Goal: Task Accomplishment & Management: Manage account settings

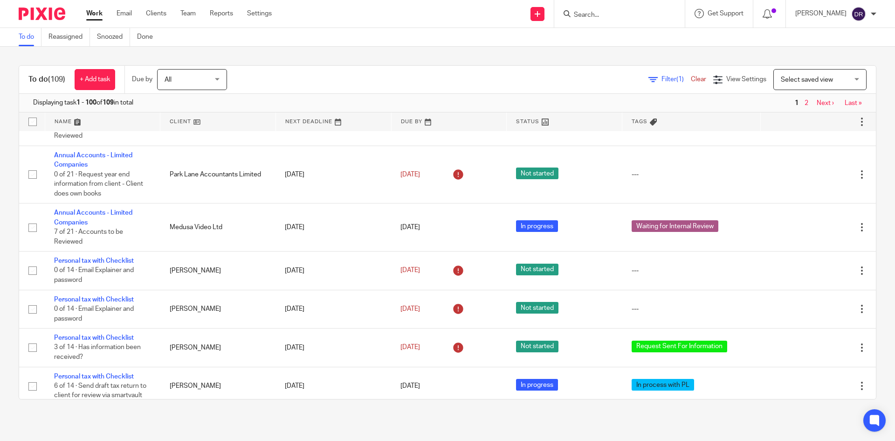
scroll to position [1213, 0]
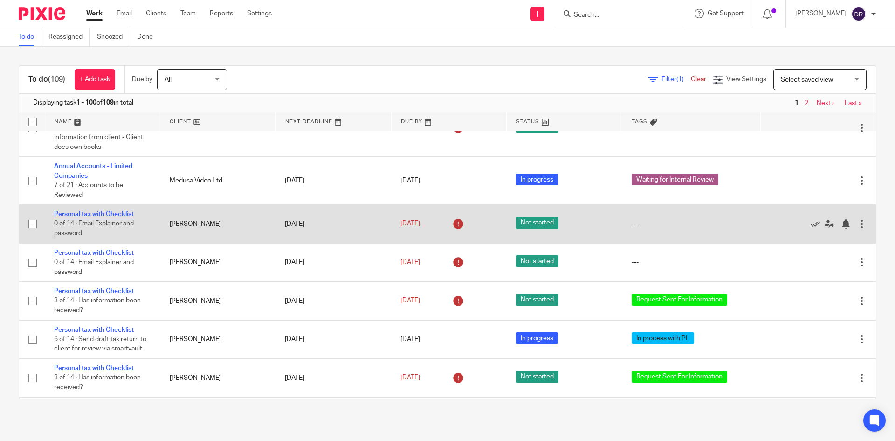
click at [104, 217] on link "Personal tax with Checklist" at bounding box center [94, 214] width 80 height 7
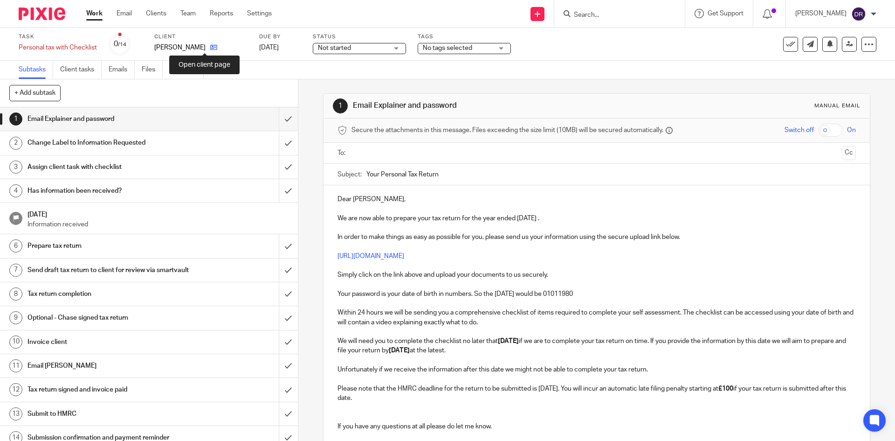
click at [210, 49] on icon at bounding box center [213, 47] width 7 height 7
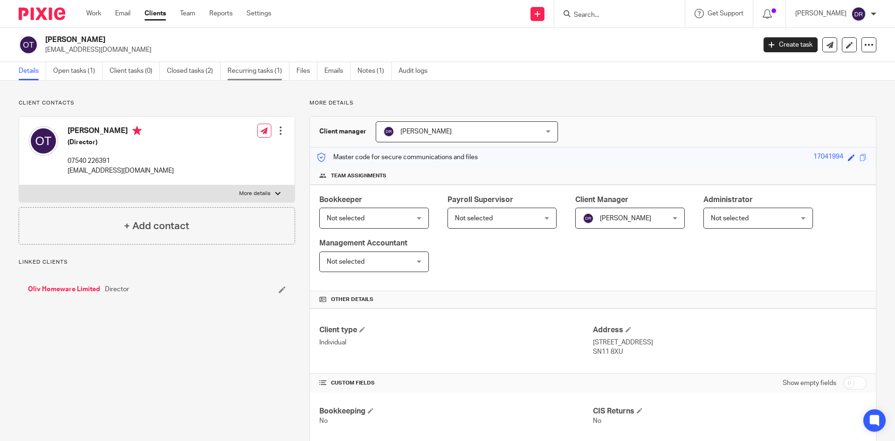
click at [257, 71] on link "Recurring tasks (1)" at bounding box center [259, 71] width 62 height 18
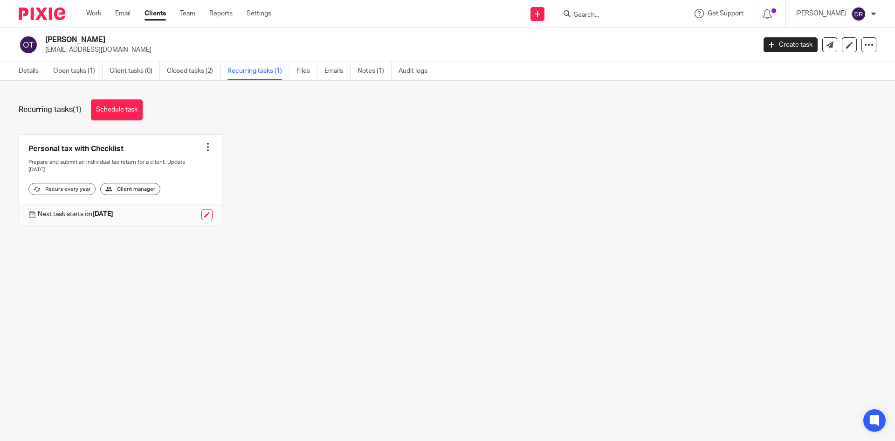
click at [204, 148] on div at bounding box center [207, 146] width 9 height 9
click at [186, 206] on span "Cancel schedule" at bounding box center [170, 206] width 49 height 7
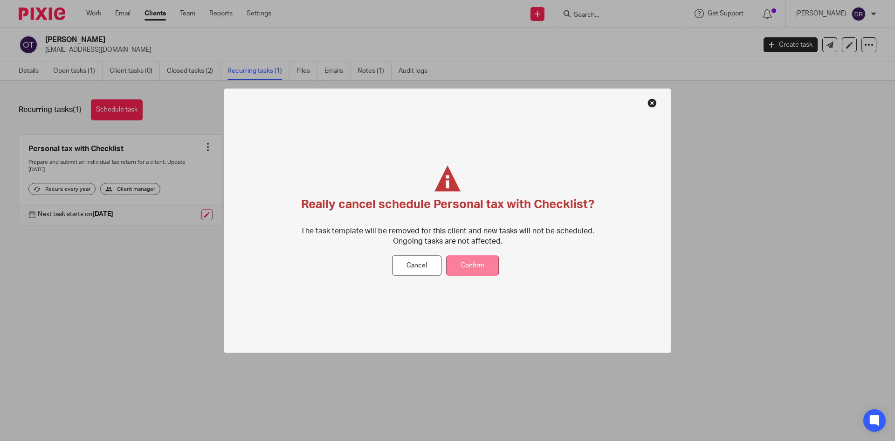
click at [471, 267] on button "Confirm" at bounding box center [472, 266] width 53 height 20
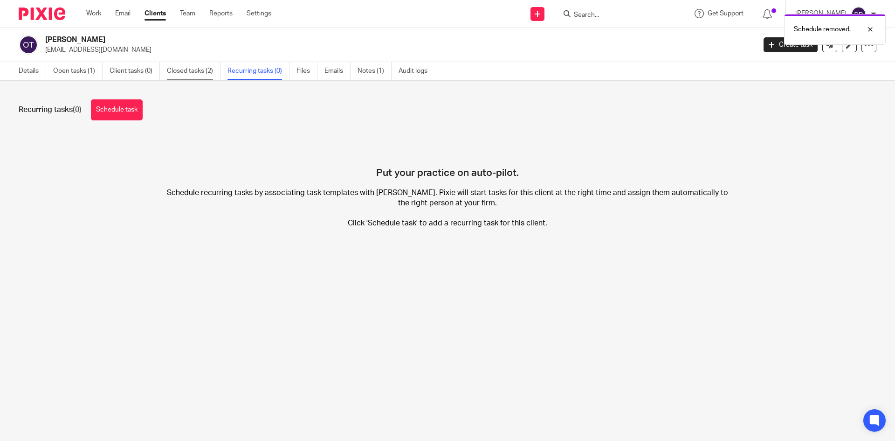
click at [201, 71] on link "Closed tasks (2)" at bounding box center [194, 71] width 54 height 18
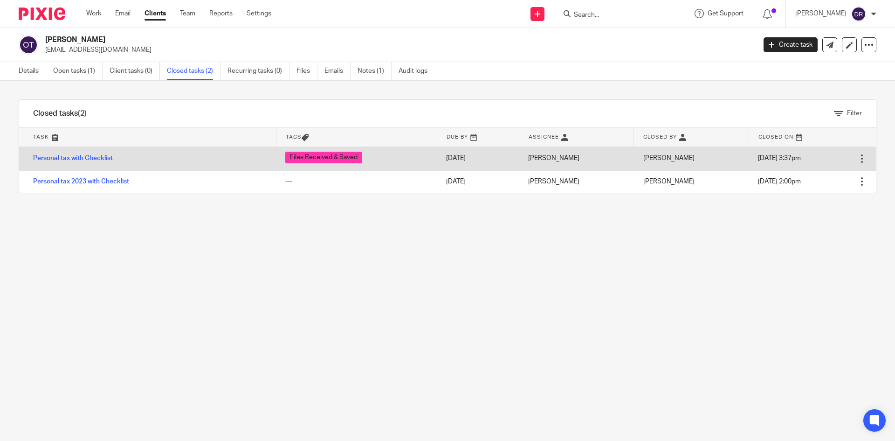
click at [858, 159] on div at bounding box center [862, 158] width 9 height 9
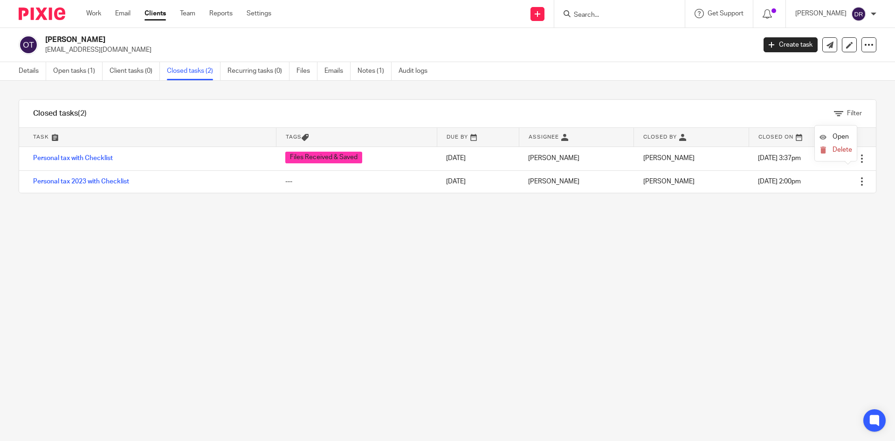
click at [807, 233] on div "Filter tasks Only show tasks matching all of these conditions 1 Task name Is Is…" at bounding box center [447, 261] width 895 height 360
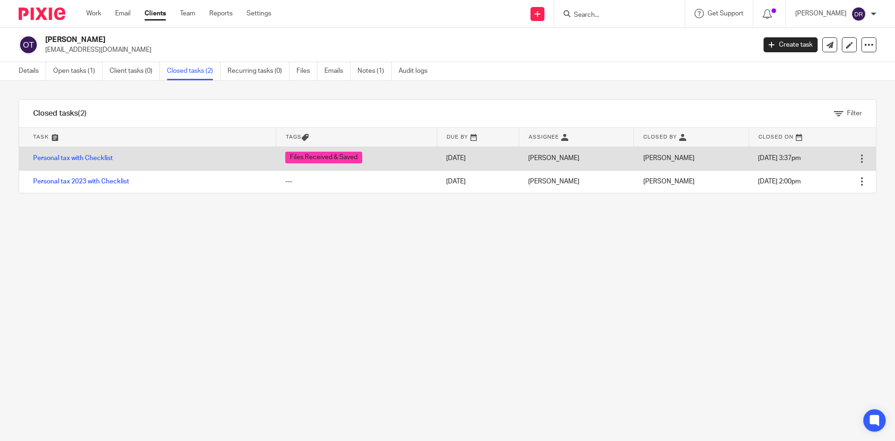
click at [858, 159] on div at bounding box center [862, 158] width 9 height 9
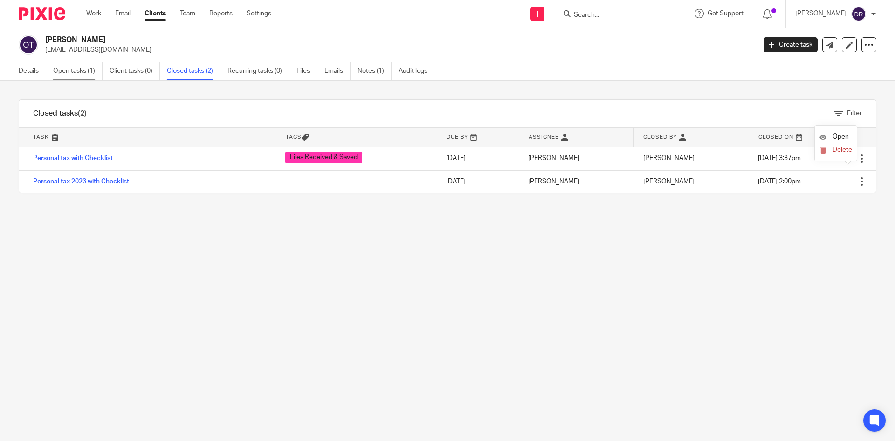
click at [76, 69] on link "Open tasks (1)" at bounding box center [77, 71] width 49 height 18
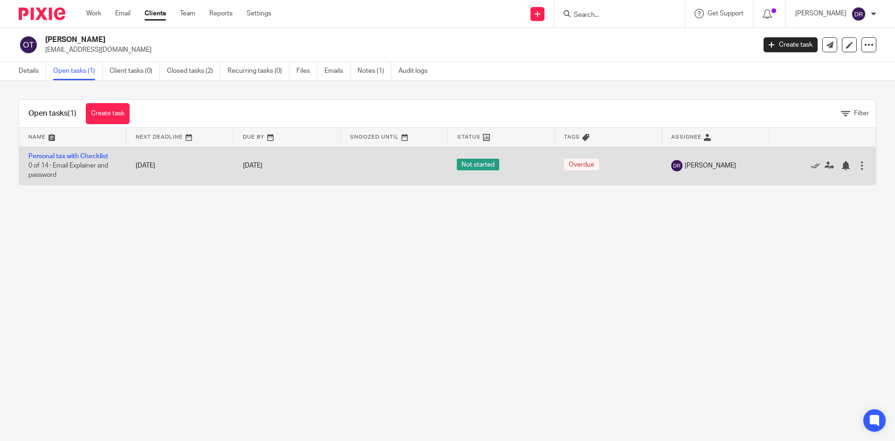
click at [858, 168] on div at bounding box center [862, 165] width 9 height 9
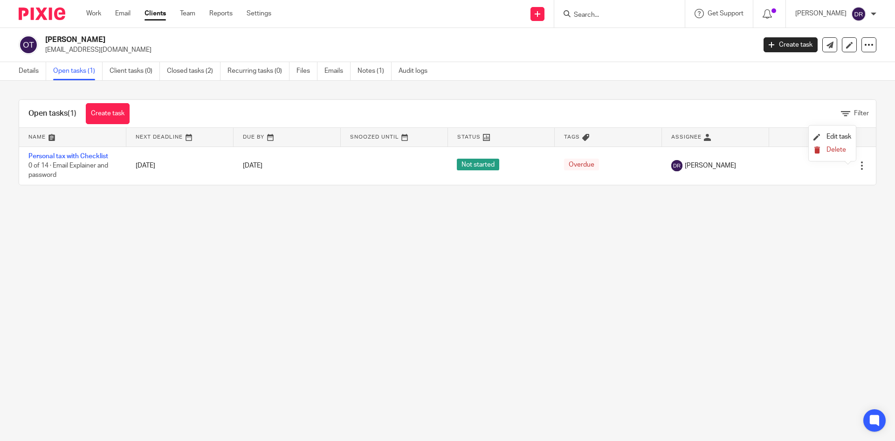
click at [841, 147] on span "Delete" at bounding box center [837, 149] width 20 height 7
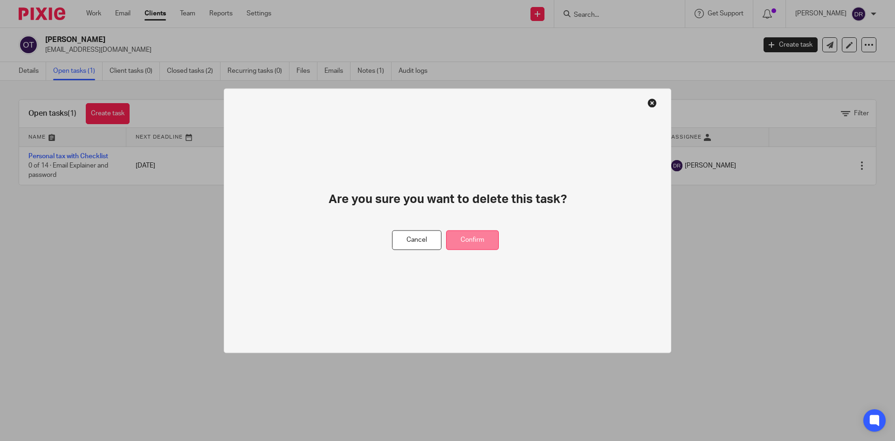
click at [472, 243] on button "Confirm" at bounding box center [472, 240] width 53 height 20
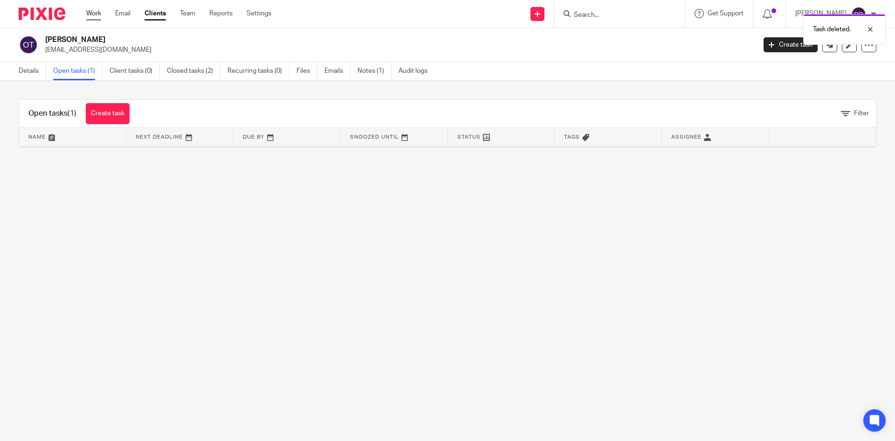
click at [99, 12] on link "Work" at bounding box center [93, 13] width 15 height 9
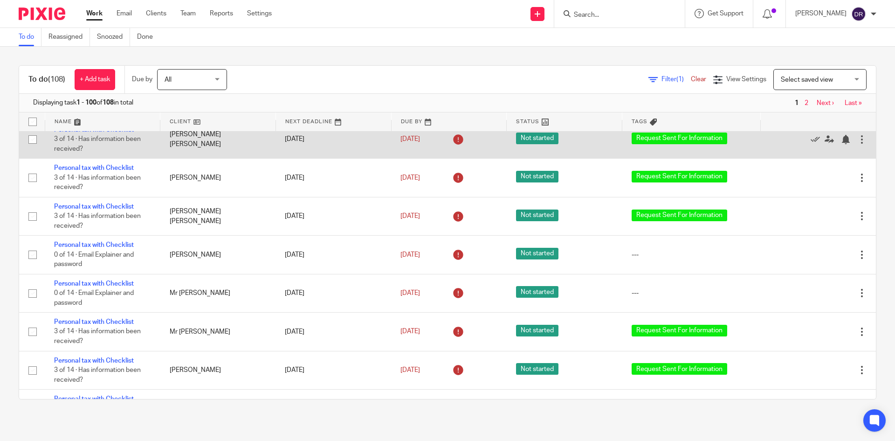
scroll to position [2332, 0]
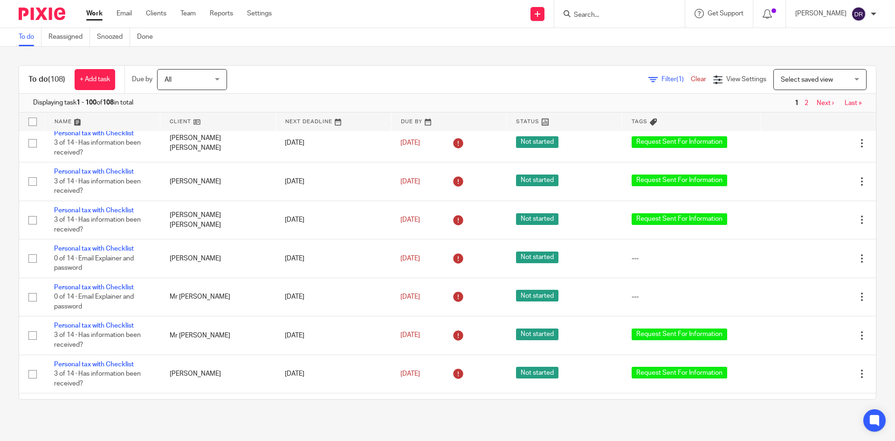
click at [531, 119] on link at bounding box center [564, 121] width 115 height 19
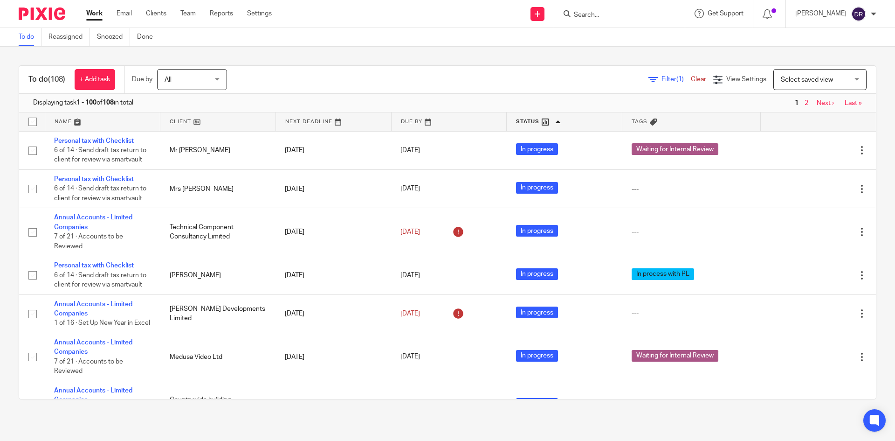
click at [306, 120] on link at bounding box center [333, 121] width 115 height 19
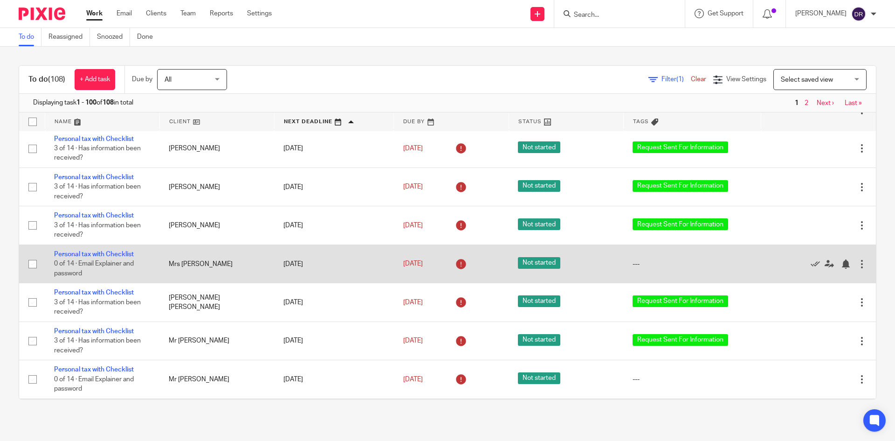
scroll to position [1213, 0]
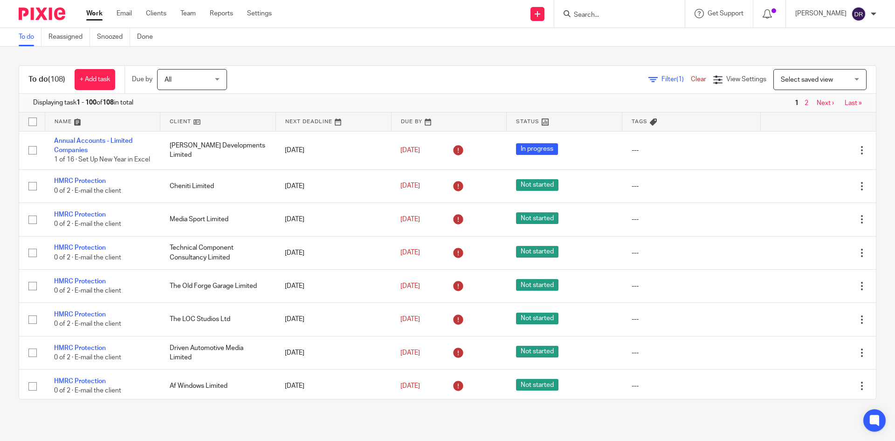
click at [605, 14] on input "Search" at bounding box center [615, 15] width 84 height 8
type input "[PERSON_NAME]"
click button "submit" at bounding box center [0, 0] width 0 height 0
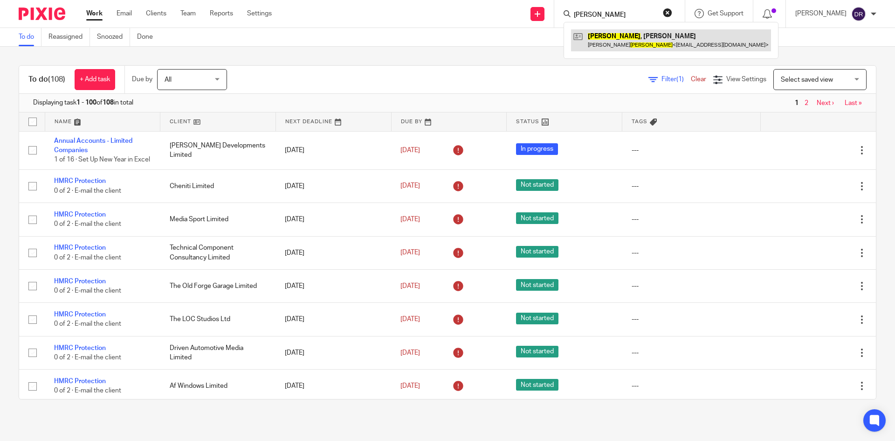
click at [653, 35] on link at bounding box center [671, 39] width 200 height 21
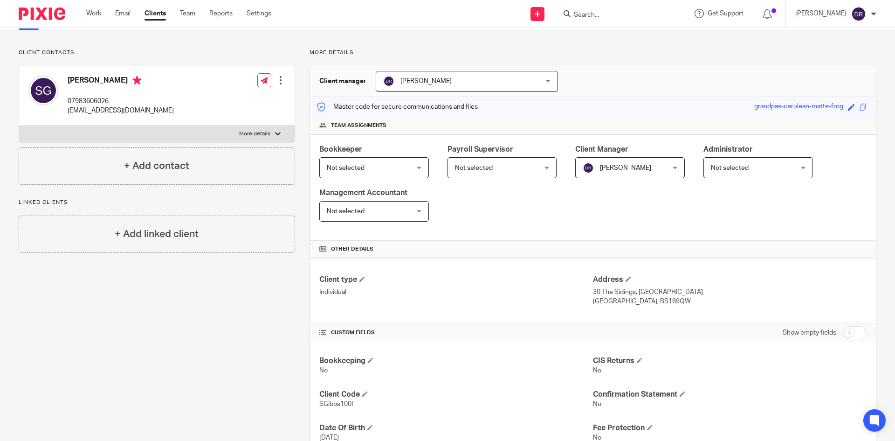
scroll to position [47, 0]
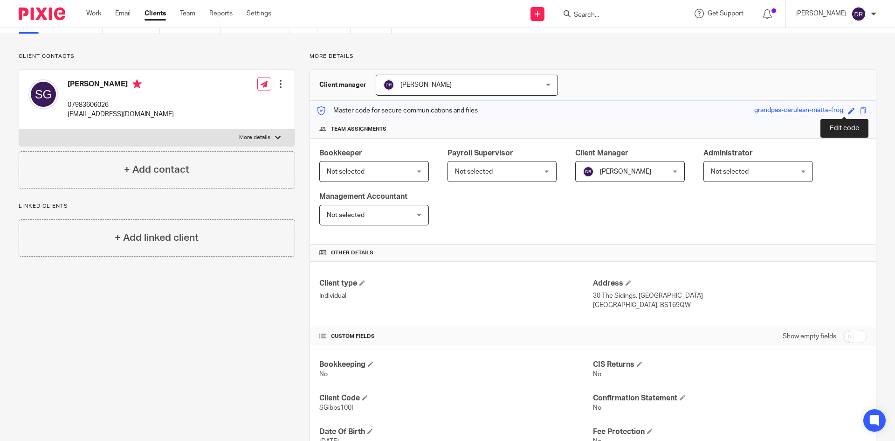
click at [848, 111] on span at bounding box center [851, 110] width 7 height 7
type input "06092004"
click at [828, 111] on link "Save" at bounding box center [835, 110] width 14 height 9
type input "06092004"
click at [599, 11] on input "Search" at bounding box center [615, 15] width 84 height 8
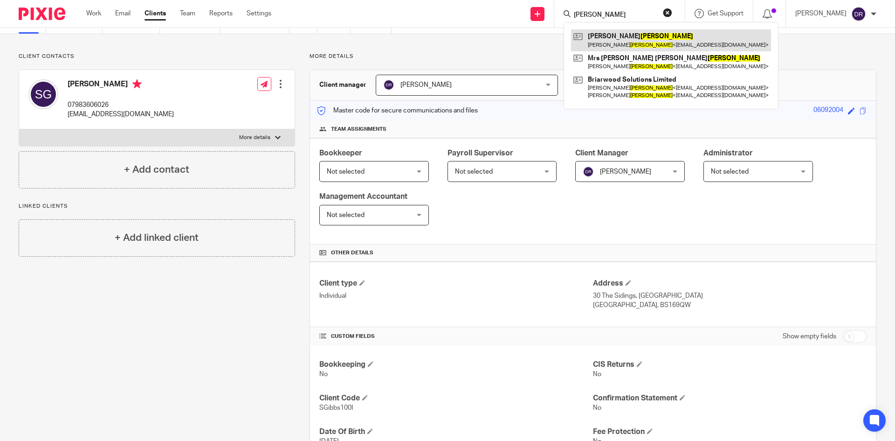
type input "[PERSON_NAME]"
click at [624, 32] on link at bounding box center [671, 39] width 200 height 21
